Goal: Information Seeking & Learning: Get advice/opinions

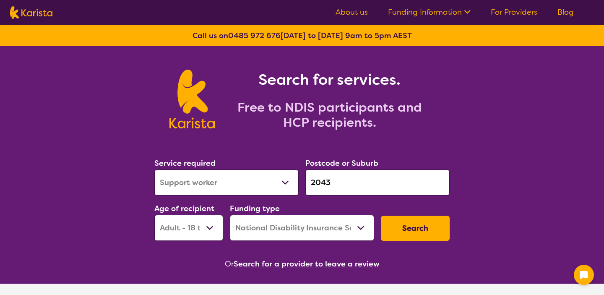
select select "Support worker"
select select "AD"
select select "NDIS"
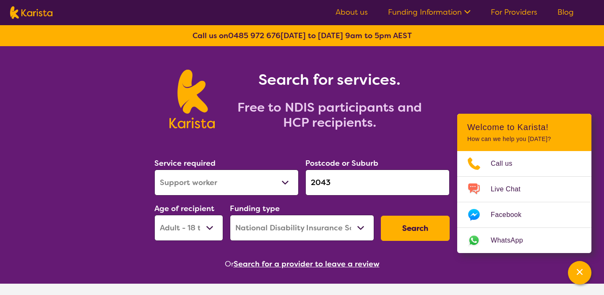
click at [336, 184] on input "2043" at bounding box center [377, 182] width 144 height 26
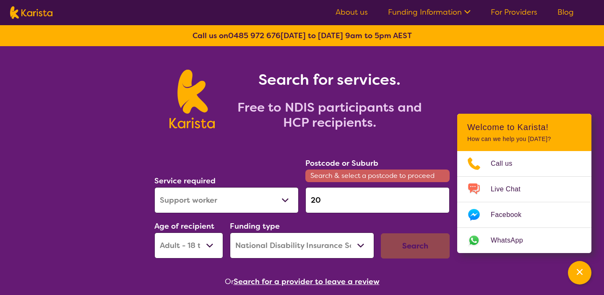
type input "2"
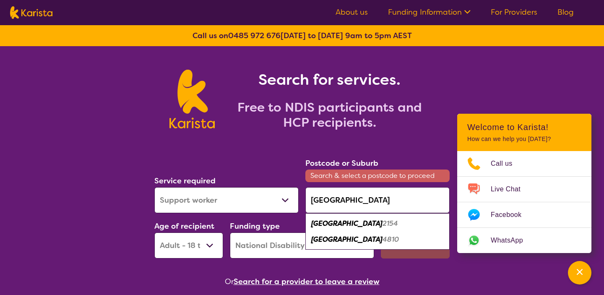
click at [383, 225] on em "2154" at bounding box center [391, 223] width 16 height 9
type input "2154"
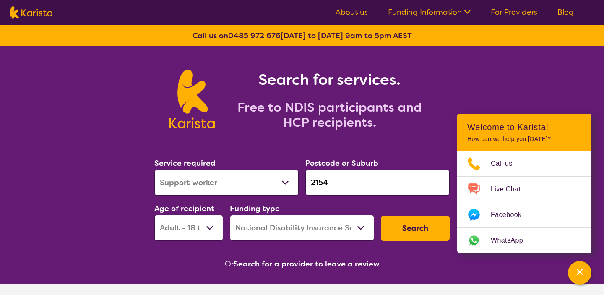
click at [282, 182] on select "Allied Health Assistant Assessment ([MEDICAL_DATA] or [MEDICAL_DATA]) Behaviour…" at bounding box center [226, 182] width 144 height 26
select select "[MEDICAL_DATA]"
click at [403, 228] on button "Search" at bounding box center [415, 228] width 69 height 25
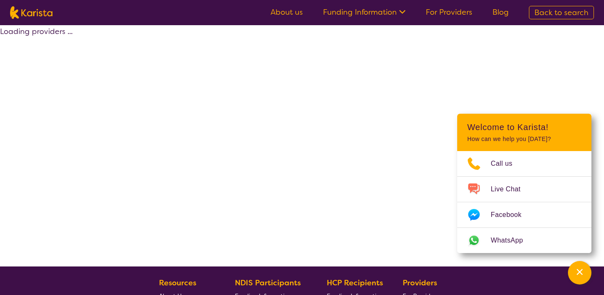
select select "by_score"
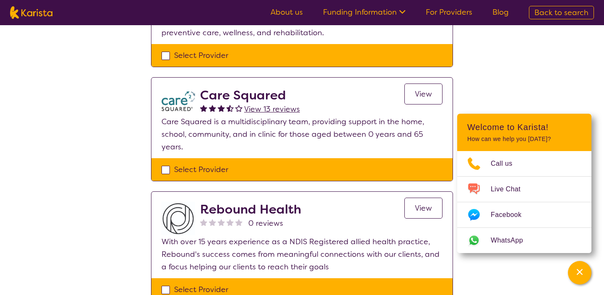
scroll to position [1206, 0]
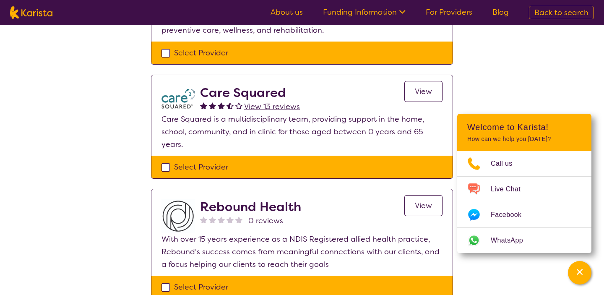
click at [292, 110] on span "View 13 reviews" at bounding box center [272, 107] width 56 height 10
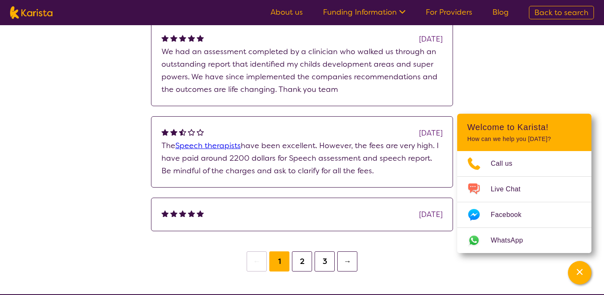
scroll to position [325, 0]
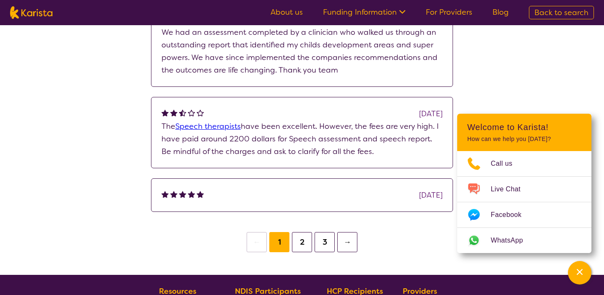
click at [302, 242] on button "2" at bounding box center [302, 242] width 20 height 20
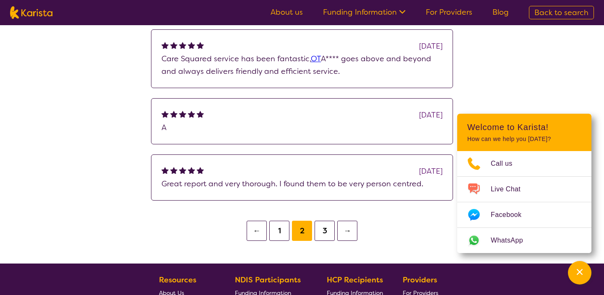
scroll to position [301, 0]
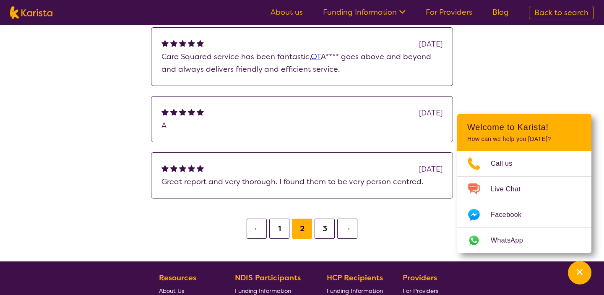
click at [326, 232] on button "3" at bounding box center [325, 229] width 20 height 20
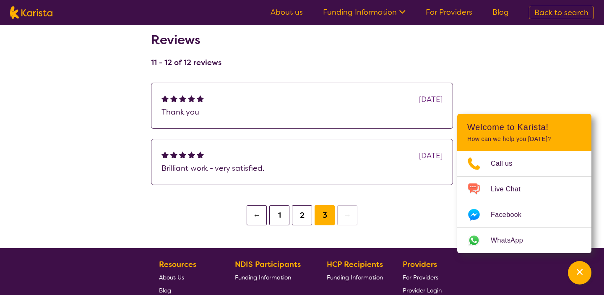
scroll to position [104, 0]
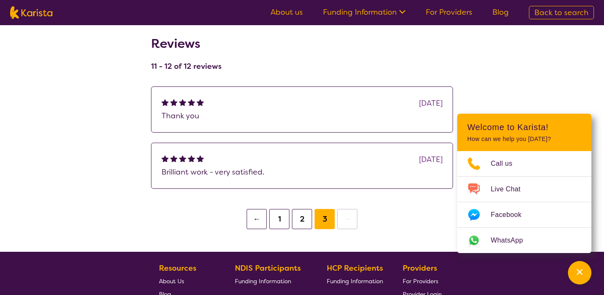
click at [284, 217] on button "1" at bounding box center [279, 219] width 20 height 20
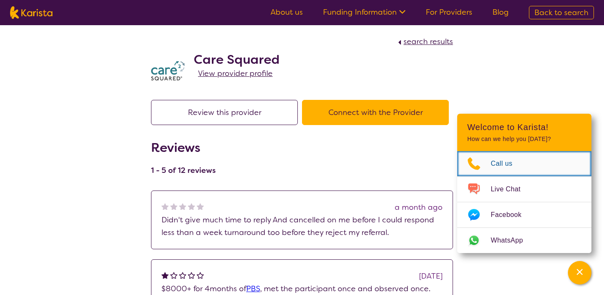
click at [501, 168] on span "Call us" at bounding box center [507, 163] width 32 height 13
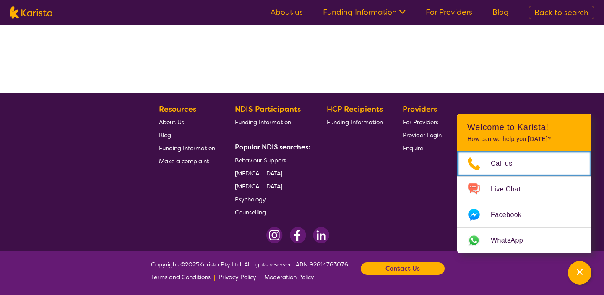
scroll to position [175, 0]
select select "by_score"
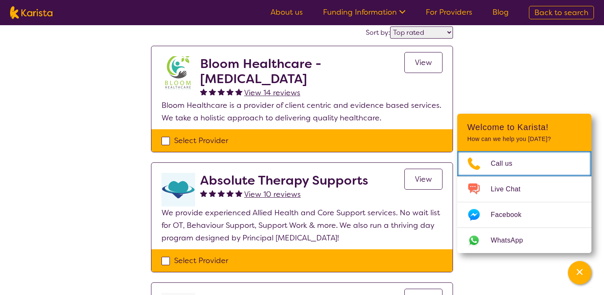
scroll to position [0, 0]
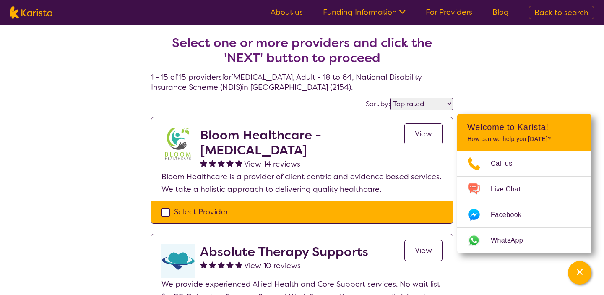
click at [271, 166] on span "View 14 reviews" at bounding box center [272, 164] width 56 height 10
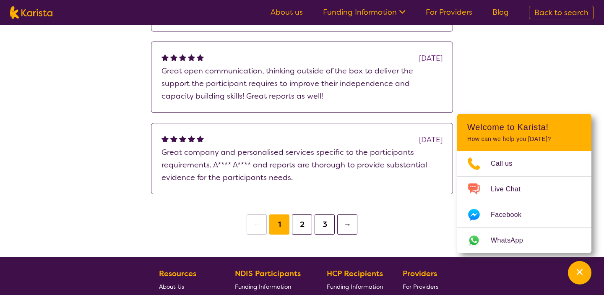
scroll to position [356, 0]
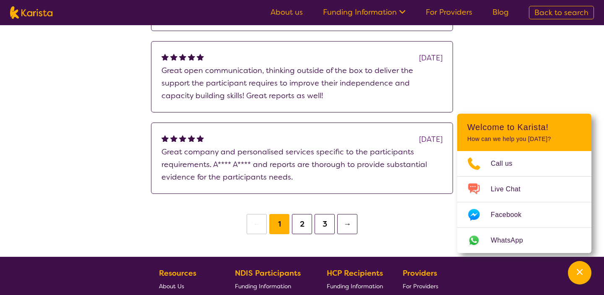
click at [302, 234] on button "2" at bounding box center [302, 224] width 20 height 20
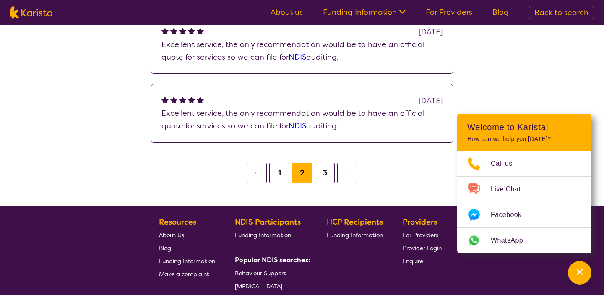
scroll to position [327, 0]
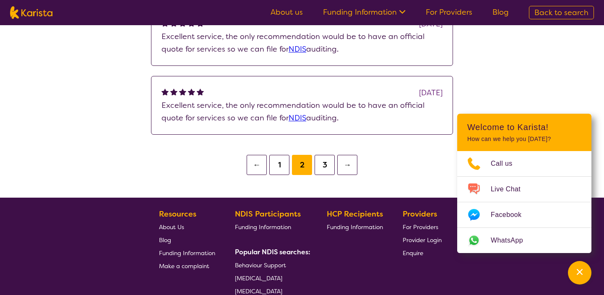
click at [322, 175] on button "3" at bounding box center [325, 165] width 20 height 20
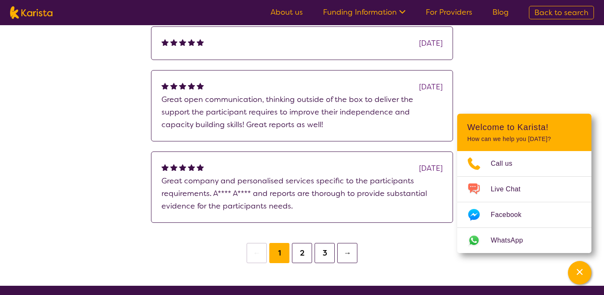
scroll to position [356, 0]
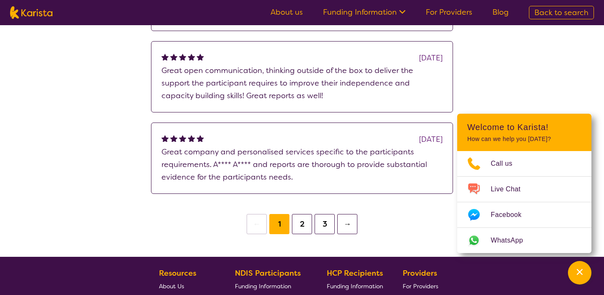
select select "by_score"
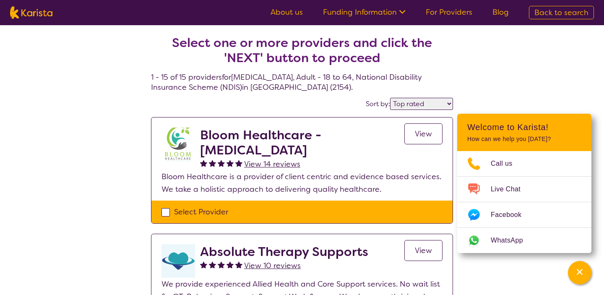
click at [426, 133] on span "View" at bounding box center [423, 134] width 17 height 10
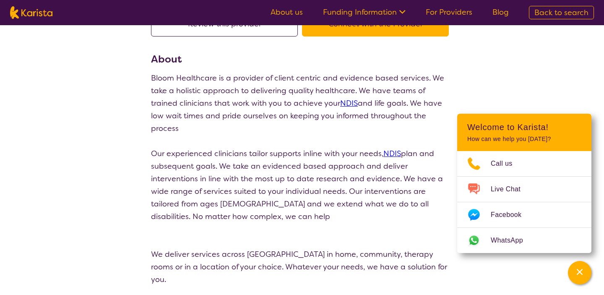
scroll to position [94, 0]
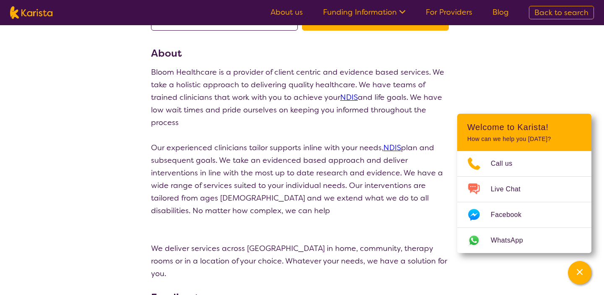
click at [390, 31] on button "Connect with the Provider" at bounding box center [375, 17] width 147 height 25
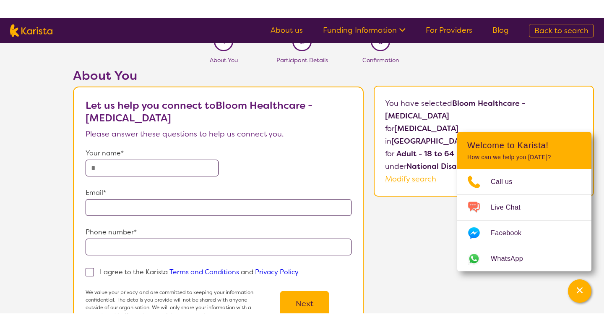
scroll to position [29, 0]
